Goal: Transaction & Acquisition: Purchase product/service

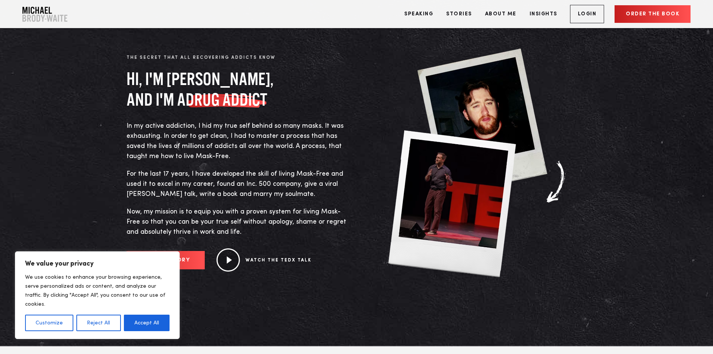
scroll to position [412, 0]
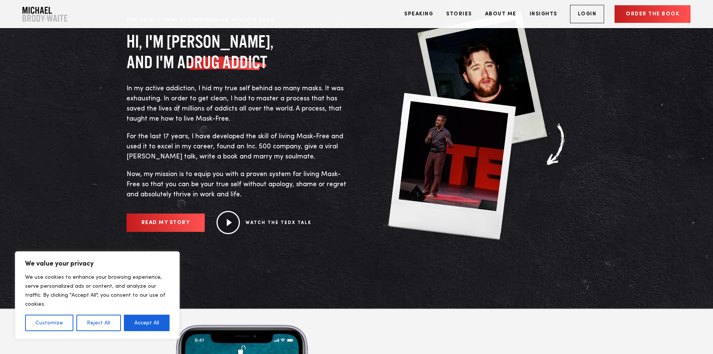
click at [163, 221] on link "READ MY STORY" at bounding box center [165, 222] width 79 height 18
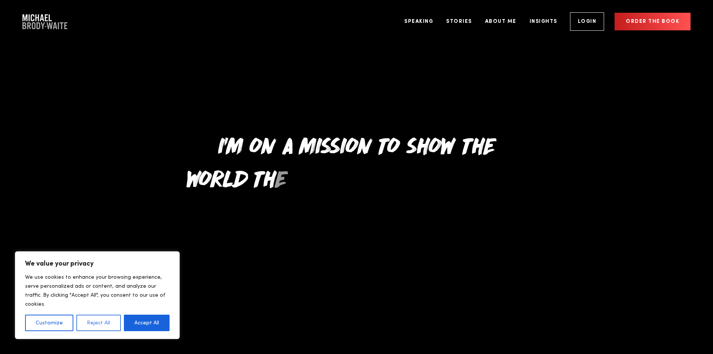
click at [107, 322] on button "Reject All" at bounding box center [98, 322] width 44 height 16
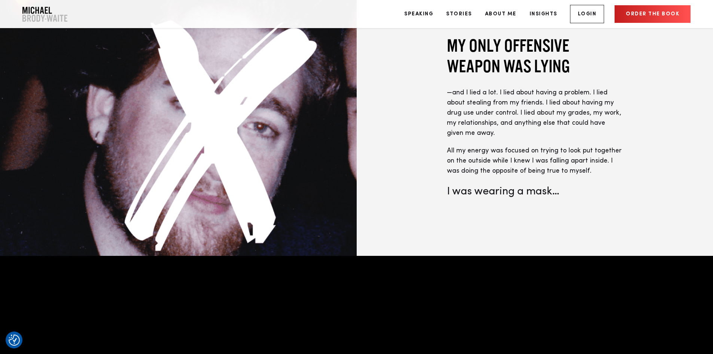
scroll to position [1123, 0]
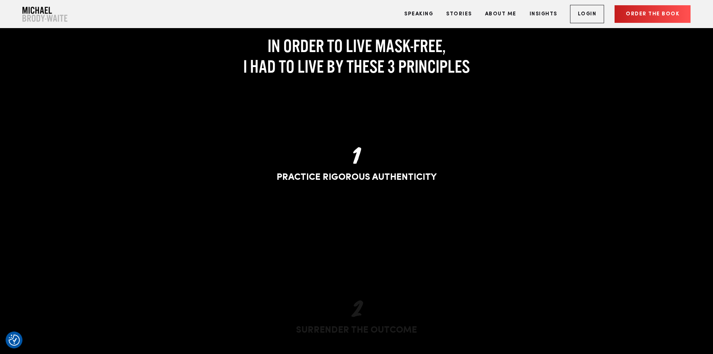
drag, startPoint x: 527, startPoint y: 245, endPoint x: 465, endPoint y: 245, distance: 61.7
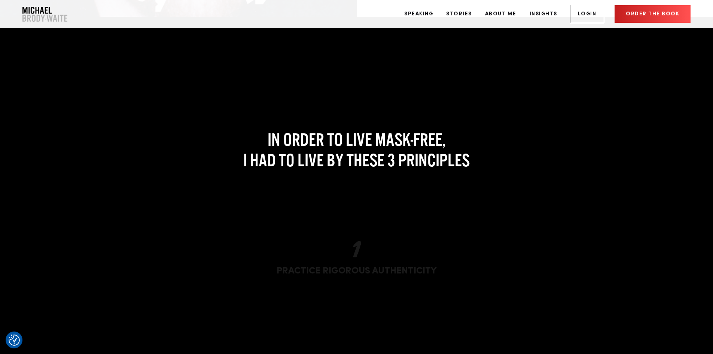
scroll to position [1347, 0]
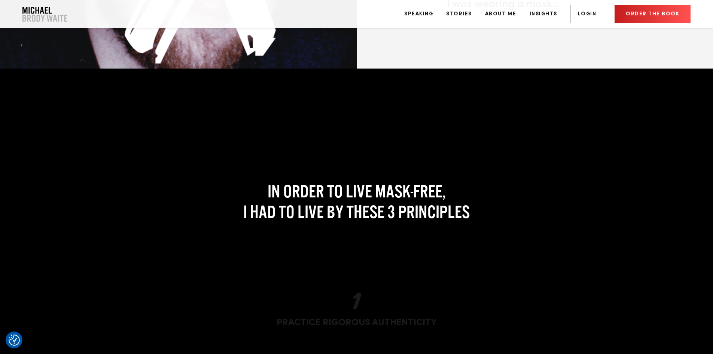
drag, startPoint x: 465, startPoint y: 245, endPoint x: 298, endPoint y: 158, distance: 188.0
click at [298, 181] on h2 "In order to live mask-free, I had to live by these 3 principles" at bounding box center [356, 201] width 460 height 41
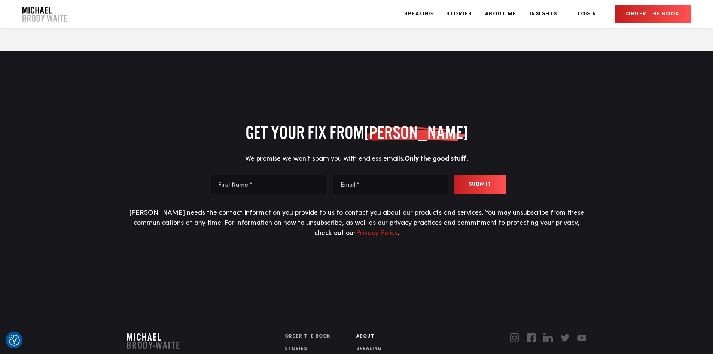
scroll to position [3866, 0]
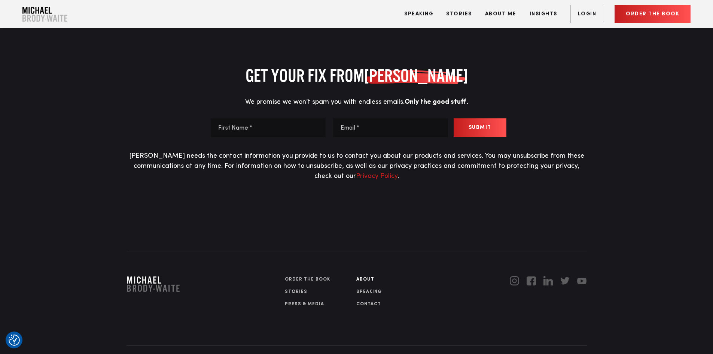
click at [312, 276] on link "Order The Book" at bounding box center [321, 279] width 72 height 7
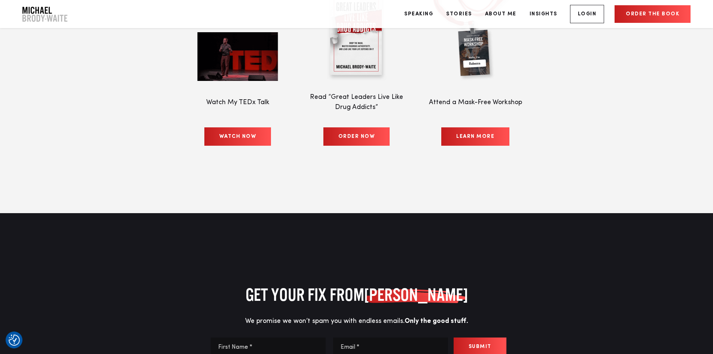
scroll to position [3567, 0]
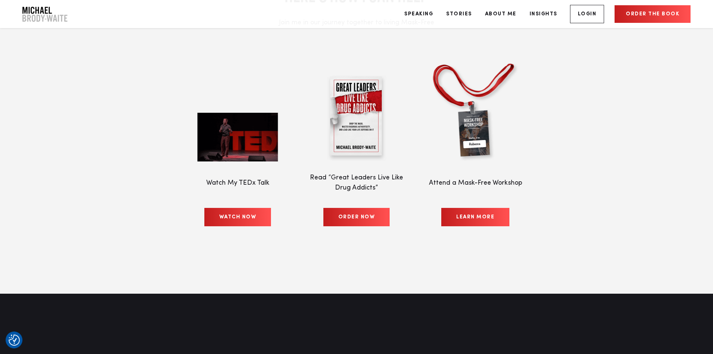
click at [242, 208] on link "WATCH NOW" at bounding box center [237, 217] width 67 height 18
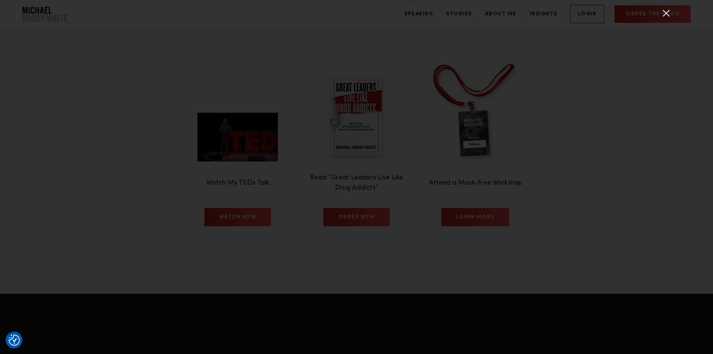
click at [671, 7] on div at bounding box center [666, 13] width 19 height 19
